Goal: Task Accomplishment & Management: Use online tool/utility

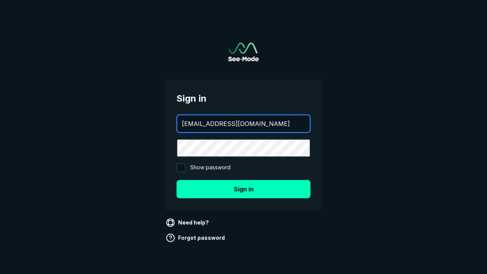
type input "[EMAIL_ADDRESS][DOMAIN_NAME]"
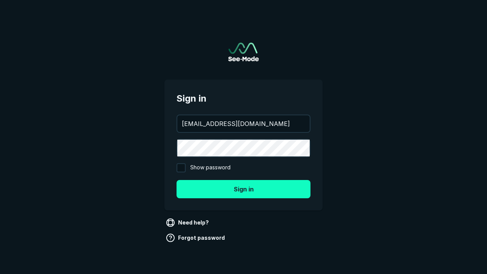
click at [243, 189] on button "Sign in" at bounding box center [244, 189] width 134 height 18
